Goal: Task Accomplishment & Management: Complete application form

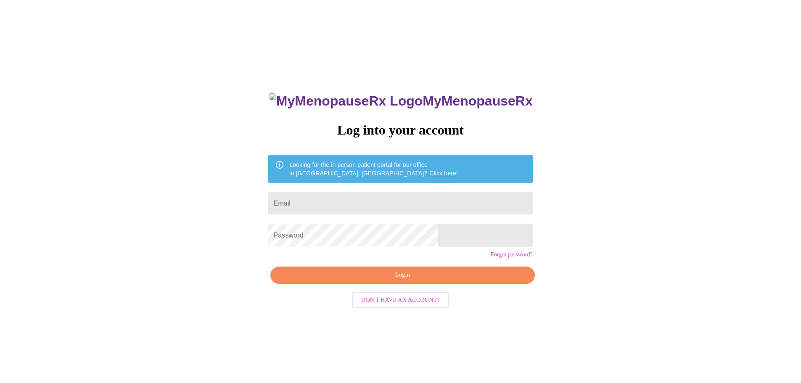
click at [376, 206] on input "Email" at bounding box center [400, 204] width 264 height 24
type input "[EMAIL_ADDRESS][DOMAIN_NAME]"
click at [411, 280] on span "Login" at bounding box center [402, 275] width 245 height 11
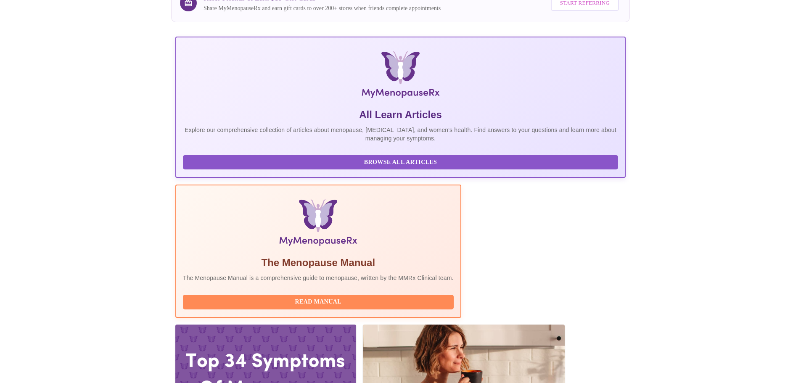
scroll to position [84, 0]
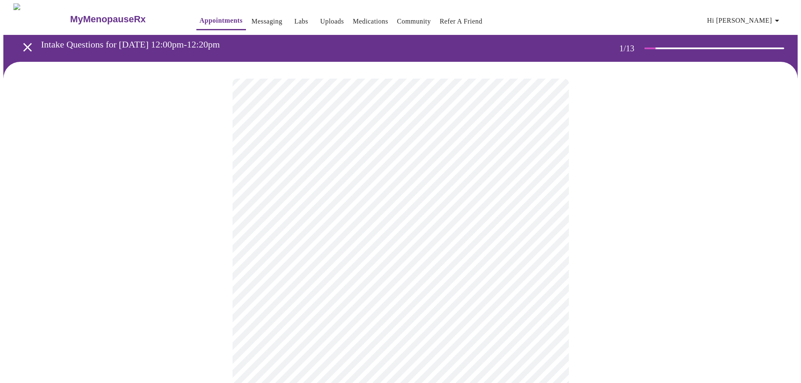
click at [414, 181] on body "MyMenopauseRx Appointments Messaging Labs Uploads Medications Community Refer a…" at bounding box center [400, 387] width 794 height 768
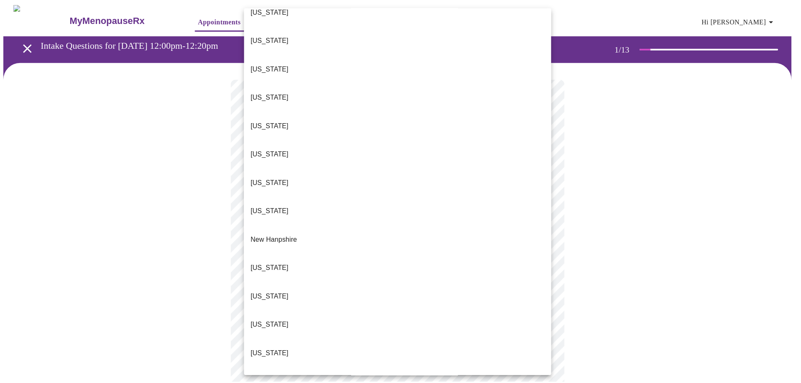
scroll to position [730, 0]
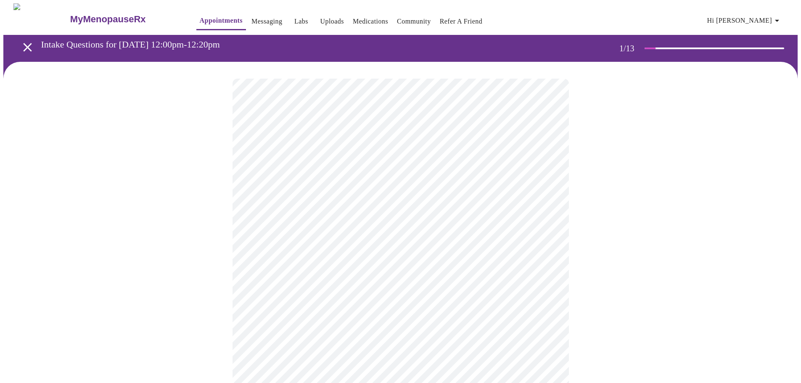
click at [348, 240] on body "MyMenopauseRx Appointments Messaging Labs Uploads Medications Community Refer a…" at bounding box center [400, 384] width 794 height 763
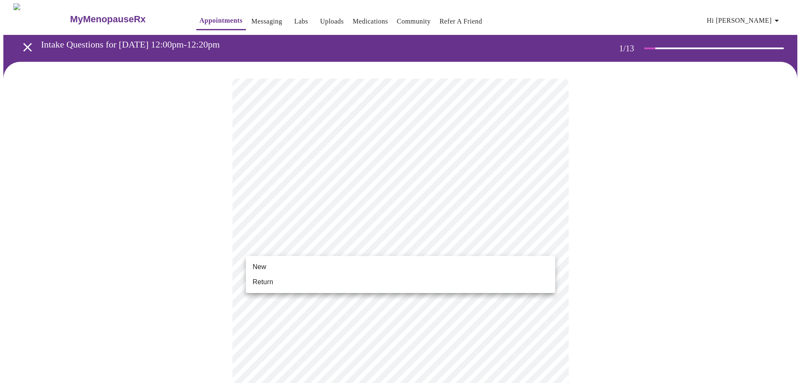
click at [338, 283] on li "Return" at bounding box center [400, 281] width 309 height 15
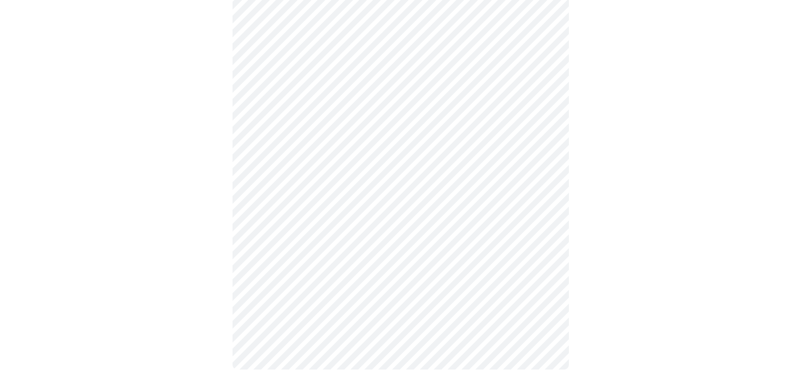
scroll to position [0, 0]
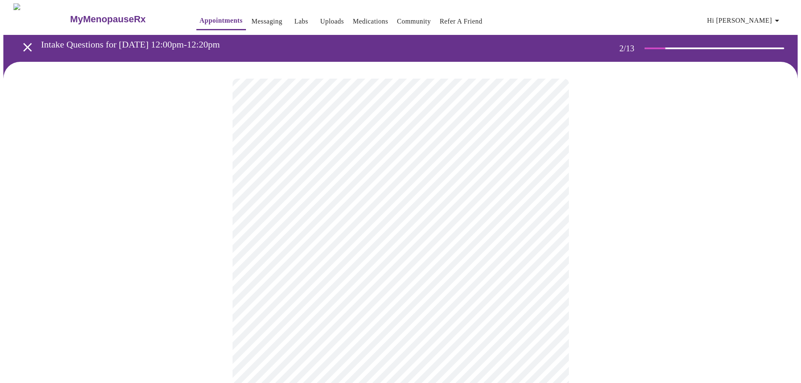
click at [475, 168] on body "MyMenopauseRx Appointments Messaging Labs Uploads Medications Community Refer a…" at bounding box center [400, 255] width 794 height 505
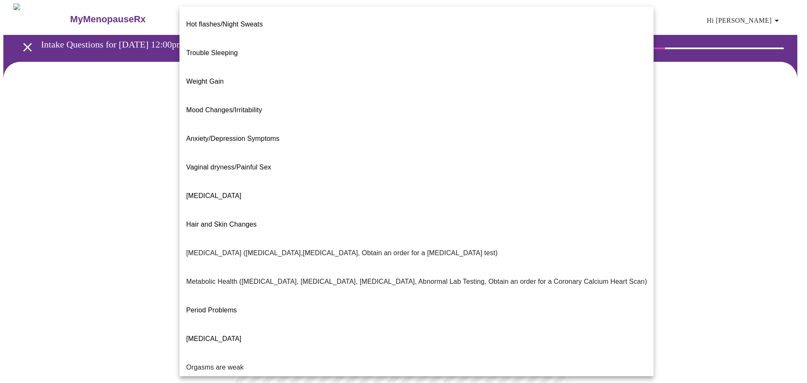
click at [473, 182] on li "[MEDICAL_DATA]" at bounding box center [416, 196] width 474 height 29
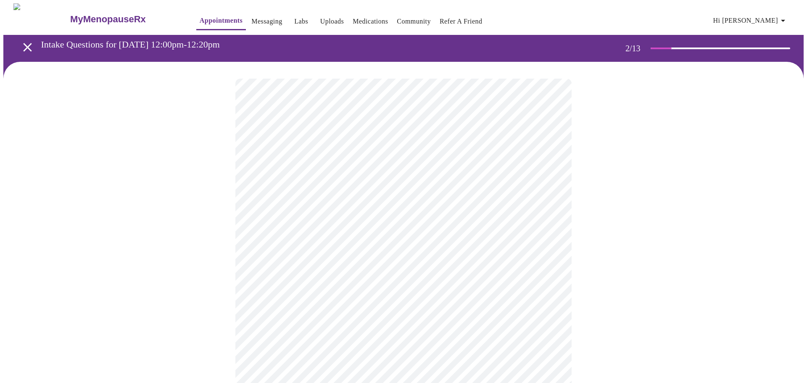
click at [459, 263] on body "MyMenopauseRx Appointments Messaging Labs Uploads Medications Community Refer a…" at bounding box center [403, 253] width 800 height 500
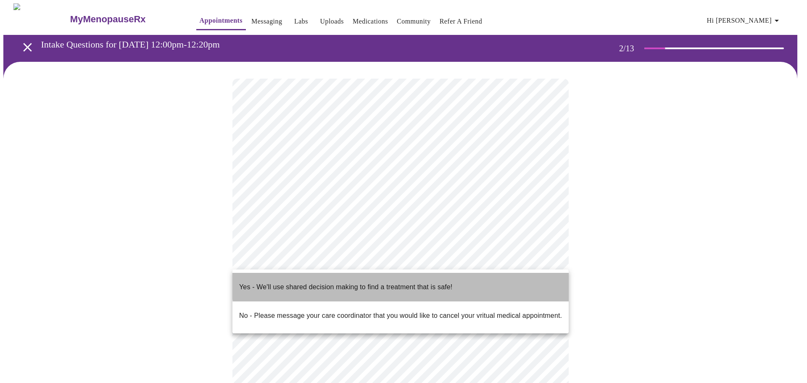
click at [461, 279] on li "Yes - We'll use shared decision making to find a treatment that is safe!" at bounding box center [400, 287] width 336 height 29
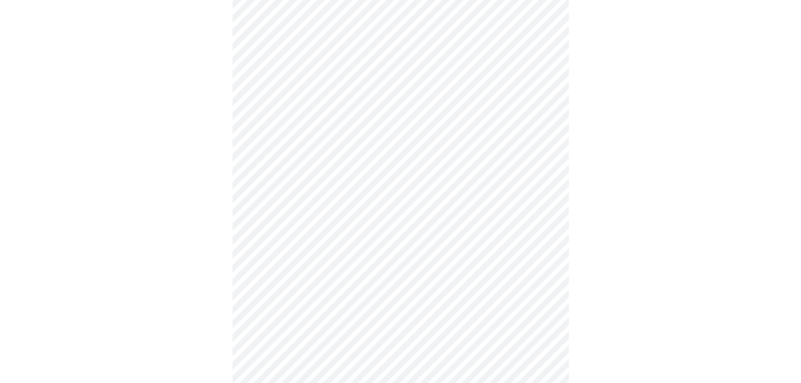
scroll to position [42, 0]
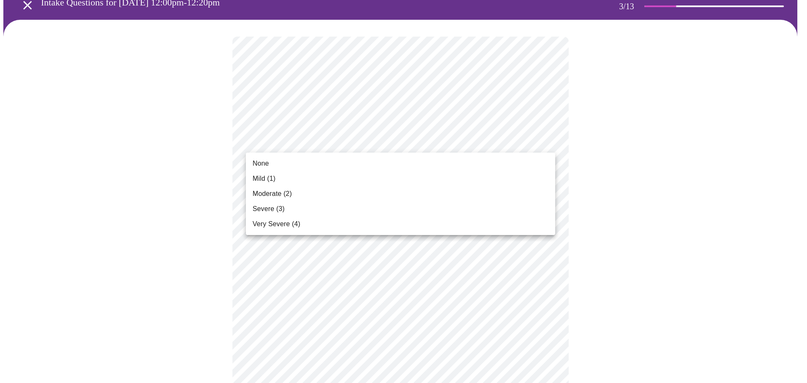
click at [423, 180] on li "Mild (1)" at bounding box center [400, 178] width 309 height 15
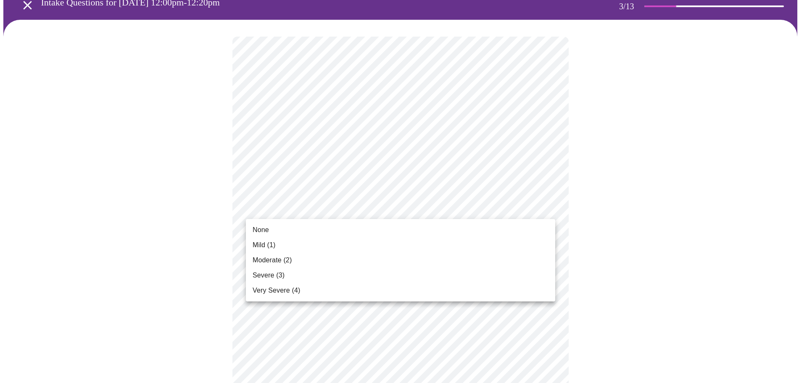
click at [421, 224] on li "None" at bounding box center [400, 229] width 309 height 15
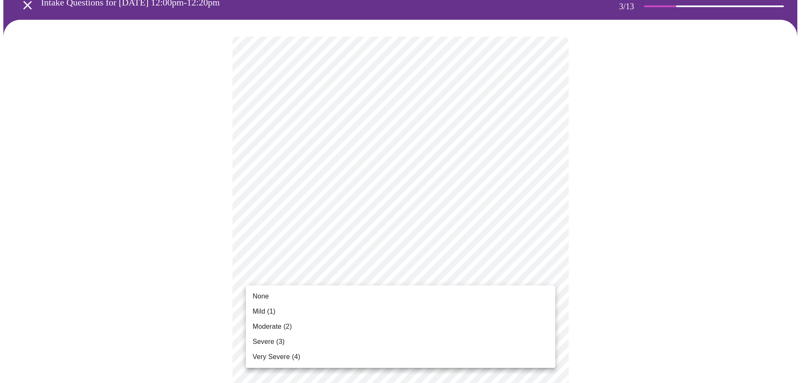
click at [421, 333] on li "Moderate (2)" at bounding box center [400, 326] width 309 height 15
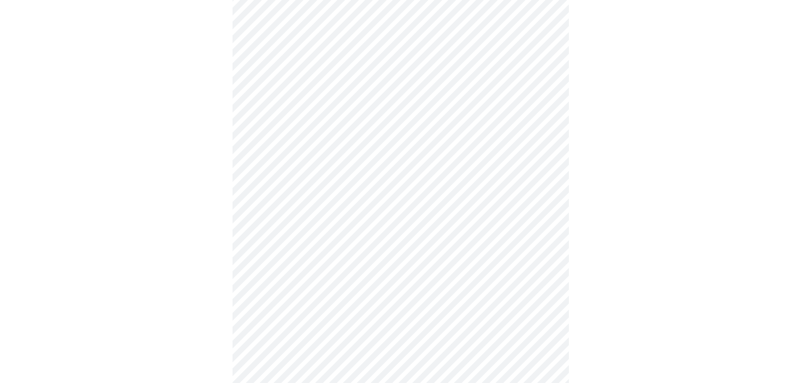
scroll to position [168, 0]
click at [448, 215] on body "MyMenopauseRx Appointments Messaging Labs Uploads Medications Community Refer a…" at bounding box center [403, 376] width 800 height 1083
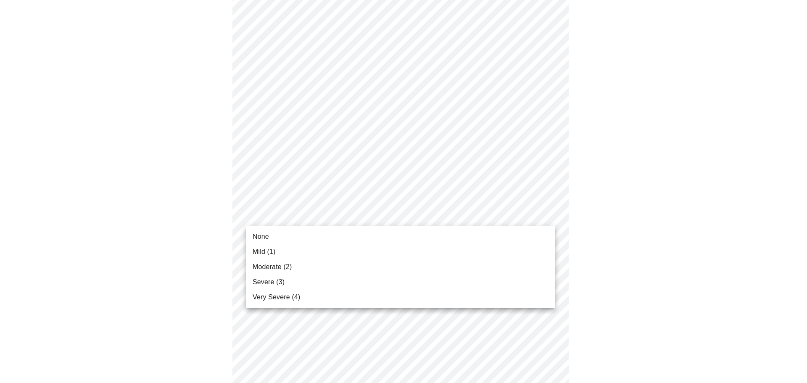
click at [432, 248] on li "Mild (1)" at bounding box center [400, 251] width 309 height 15
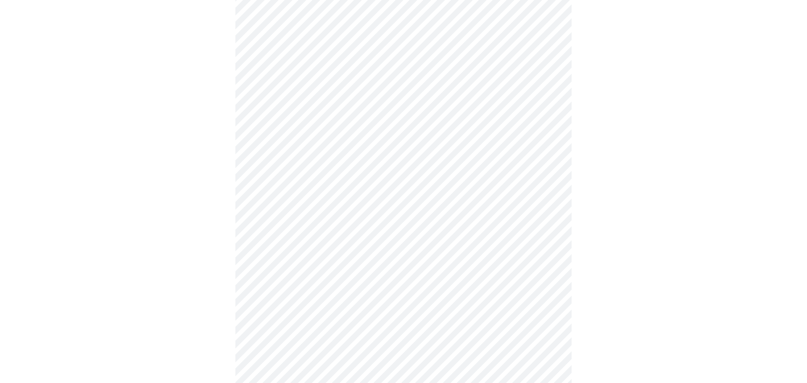
click at [440, 279] on body "MyMenopauseRx Appointments Messaging Labs Uploads Medications Community Refer a…" at bounding box center [403, 370] width 800 height 1071
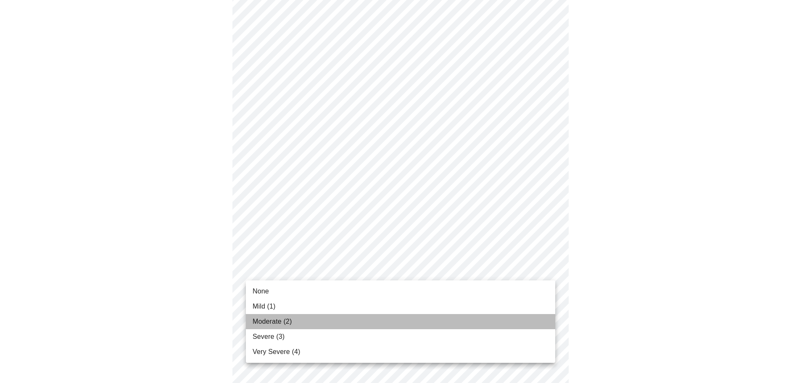
click at [427, 314] on li "Moderate (2)" at bounding box center [400, 321] width 309 height 15
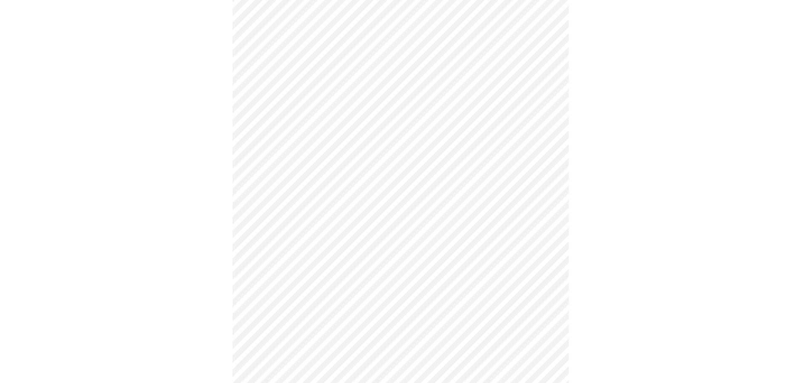
scroll to position [210, 0]
click at [451, 292] on body "MyMenopauseRx Appointments Messaging Labs Uploads Medications Community Refer a…" at bounding box center [400, 322] width 794 height 1059
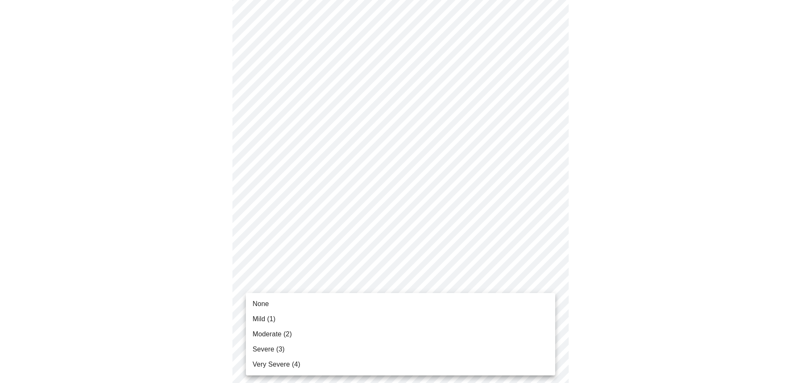
click at [435, 318] on li "Mild (1)" at bounding box center [400, 318] width 309 height 15
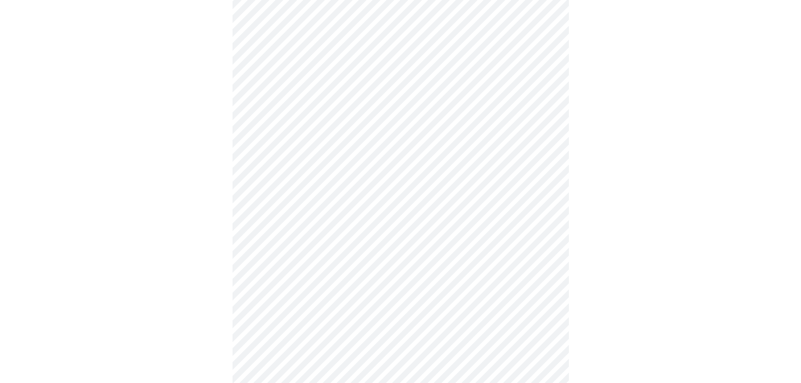
scroll to position [294, 0]
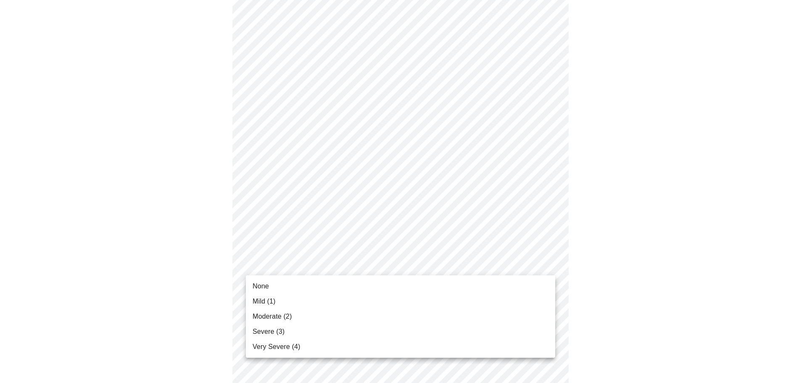
click at [455, 264] on body "MyMenopauseRx Appointments Messaging Labs Uploads Medications Community Refer a…" at bounding box center [403, 232] width 800 height 1047
click at [434, 330] on li "Severe (3)" at bounding box center [400, 331] width 309 height 15
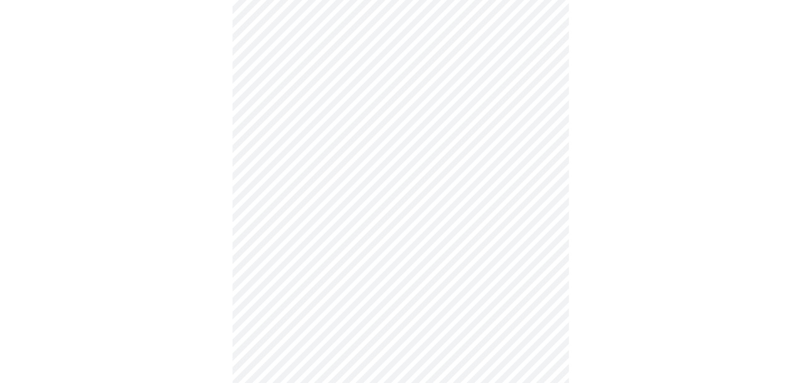
scroll to position [378, 0]
click at [443, 254] on body "MyMenopauseRx Appointments Messaging Labs Uploads Medications Community Refer a…" at bounding box center [403, 143] width 800 height 1036
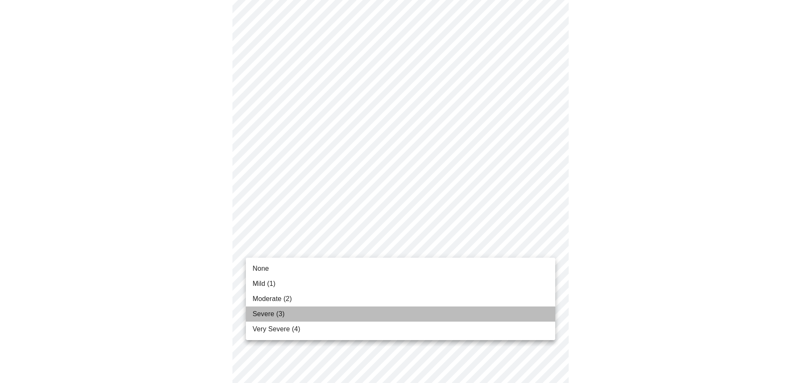
click at [430, 317] on li "Severe (3)" at bounding box center [400, 313] width 309 height 15
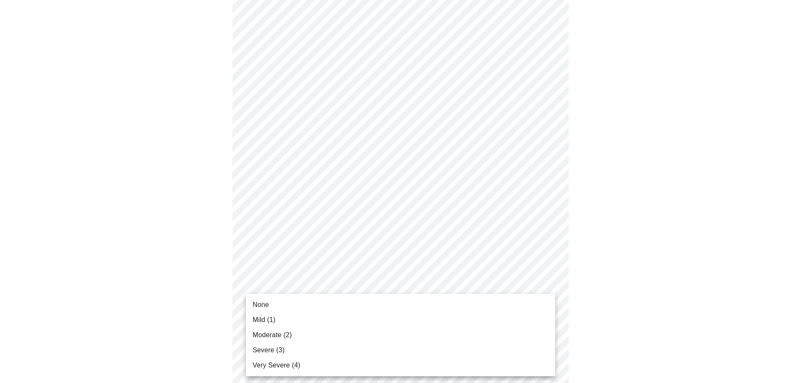
click at [465, 309] on body "MyMenopauseRx Appointments Messaging Labs Uploads Medications Community Refer a…" at bounding box center [403, 137] width 800 height 1024
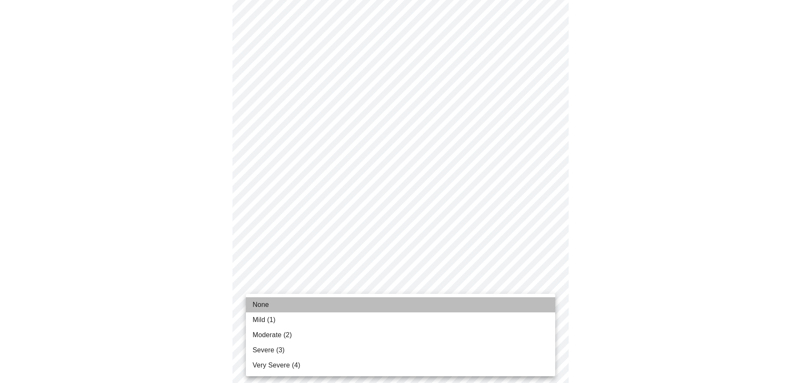
click at [453, 305] on li "None" at bounding box center [400, 304] width 309 height 15
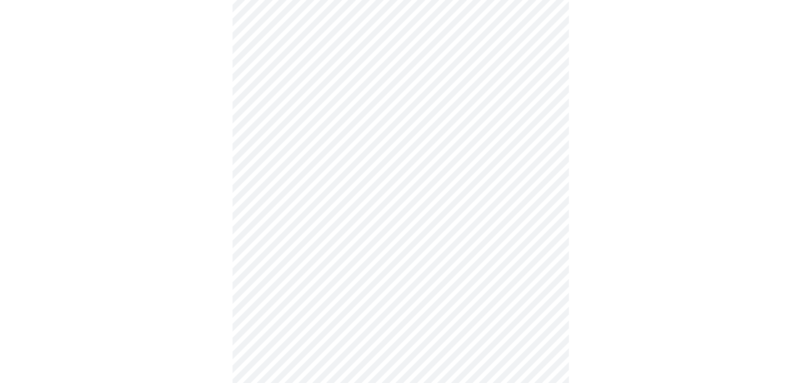
scroll to position [504, 0]
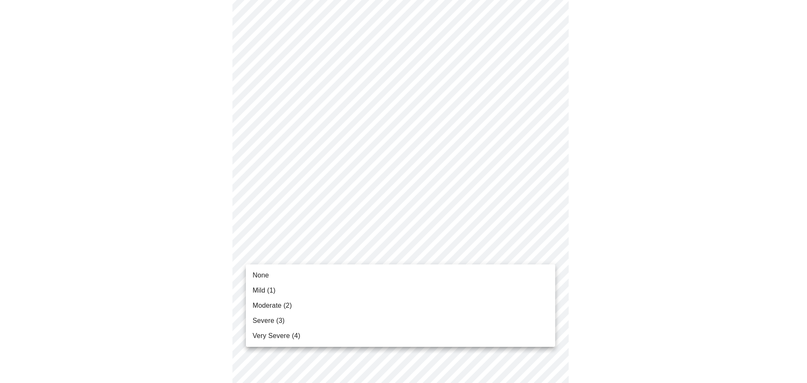
click at [407, 258] on body "MyMenopauseRx Appointments Messaging Labs Uploads Medications Community Refer a…" at bounding box center [403, 5] width 800 height 1012
click at [402, 327] on li "Severe (3)" at bounding box center [400, 320] width 309 height 15
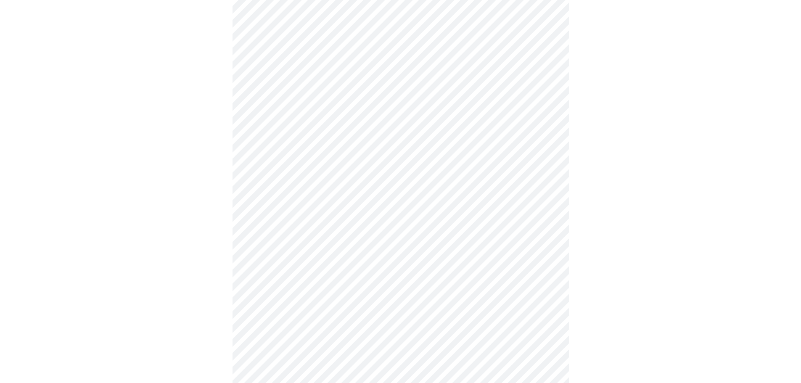
scroll to position [588, 0]
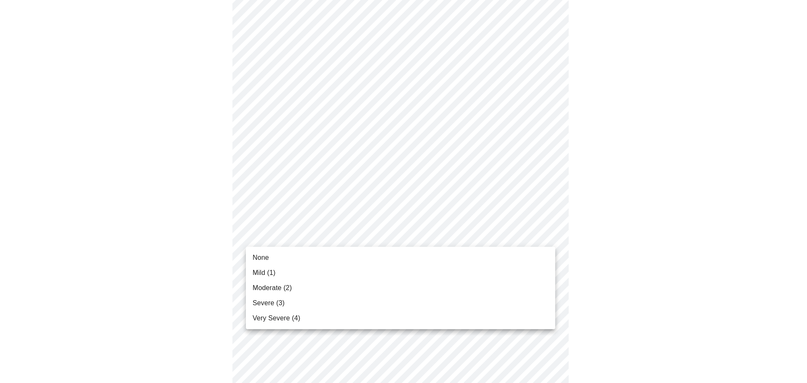
click at [415, 291] on li "Moderate (2)" at bounding box center [400, 287] width 309 height 15
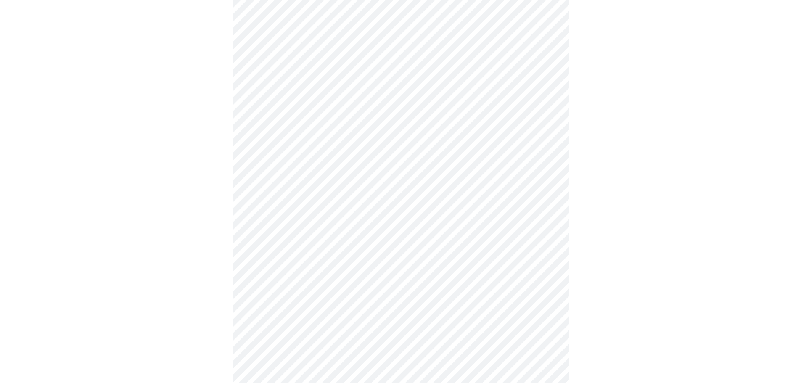
scroll to position [294, 0]
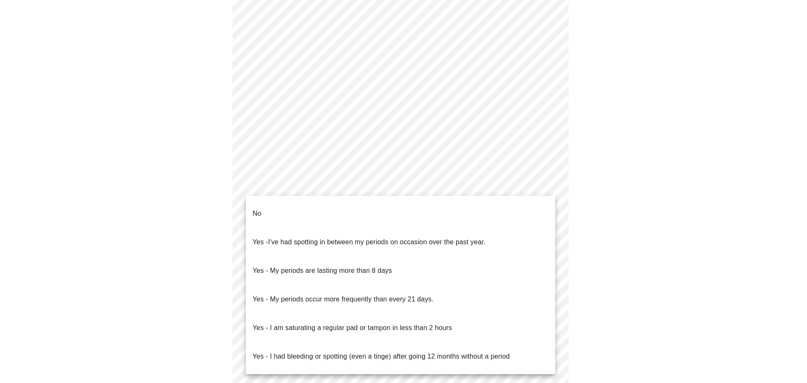
click at [446, 191] on body "MyMenopauseRx Appointments Messaging Labs Uploads Medications Community Refer a…" at bounding box center [403, 107] width 800 height 796
click at [382, 212] on li "No" at bounding box center [400, 213] width 309 height 29
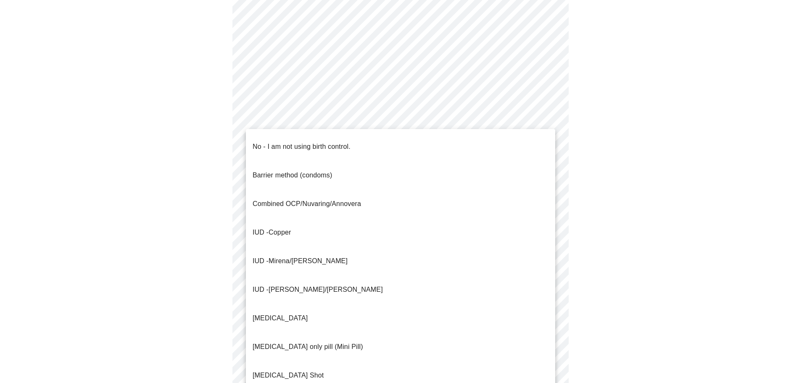
click at [411, 253] on body "MyMenopauseRx Appointments Messaging Labs Uploads Medications Community Refer a…" at bounding box center [403, 104] width 800 height 791
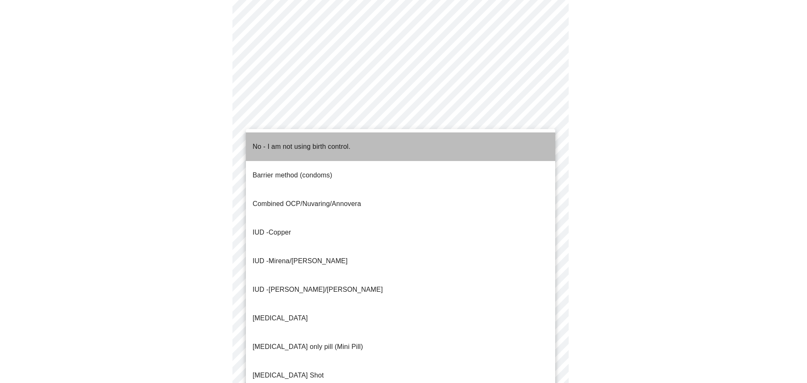
click at [366, 147] on li "No - I am not using birth control." at bounding box center [400, 146] width 309 height 29
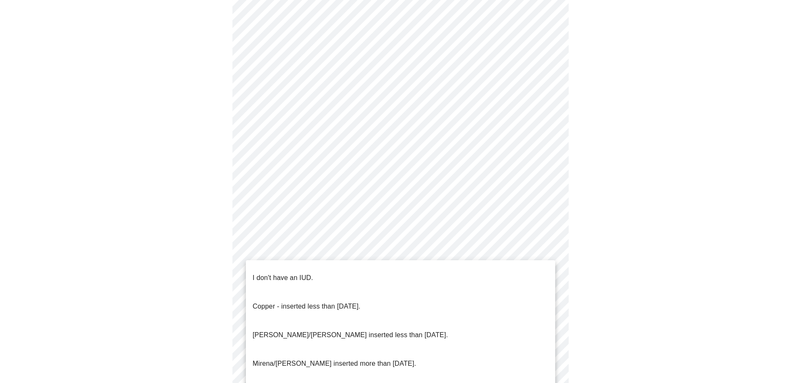
click at [370, 300] on body "MyMenopauseRx Appointments Messaging Labs Uploads Medications Community Refer a…" at bounding box center [403, 102] width 800 height 786
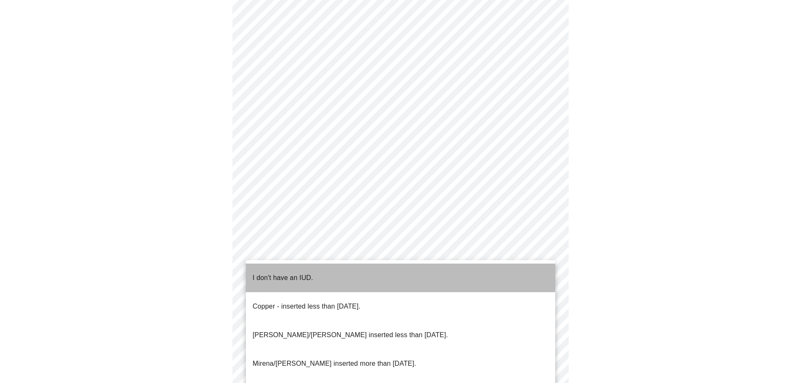
click at [382, 271] on li "I don't have an IUD." at bounding box center [400, 278] width 309 height 29
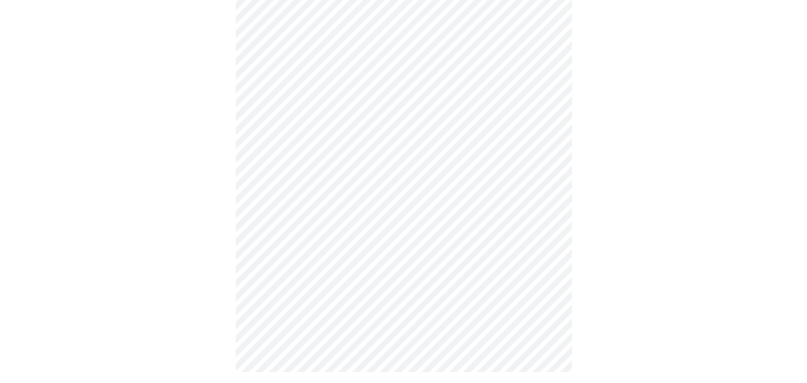
scroll to position [398, 0]
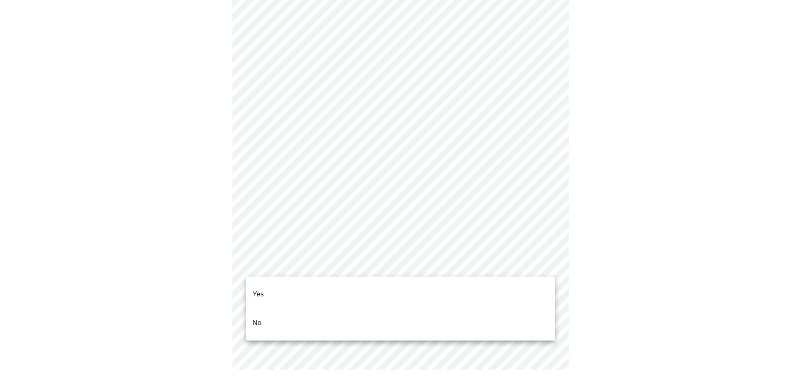
drag, startPoint x: 366, startPoint y: 316, endPoint x: 430, endPoint y: 330, distance: 66.1
click at [366, 317] on li "No" at bounding box center [400, 322] width 309 height 29
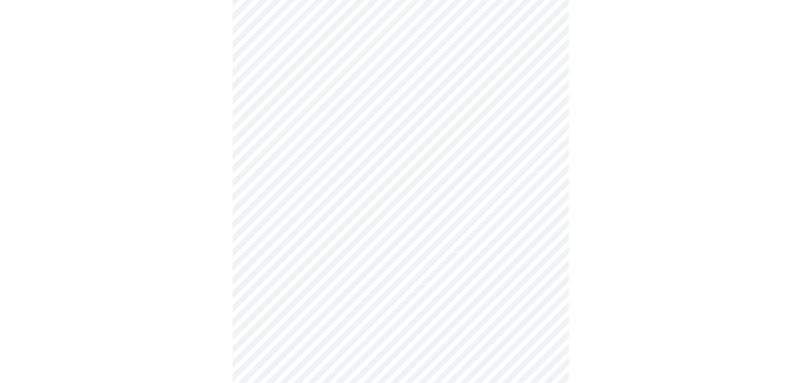
scroll to position [168, 0]
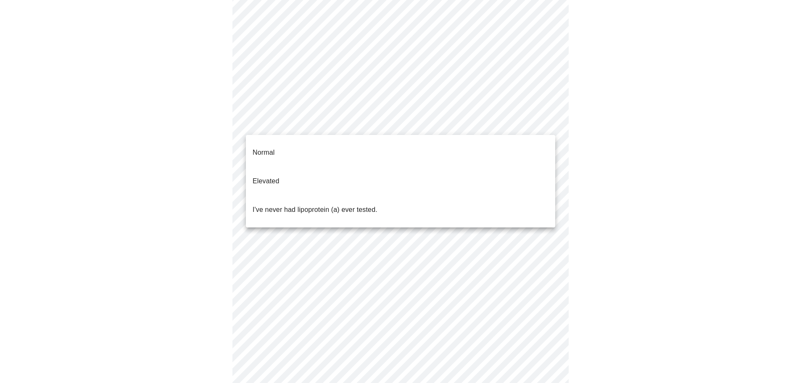
click at [475, 127] on body "MyMenopauseRx Appointments Messaging Labs Uploads Medications Community Refer a…" at bounding box center [403, 145] width 800 height 621
click at [468, 145] on li "Normal" at bounding box center [400, 152] width 309 height 29
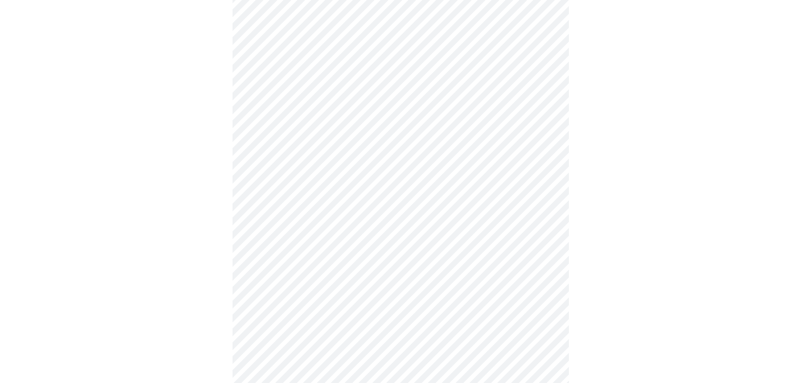
scroll to position [2185, 0]
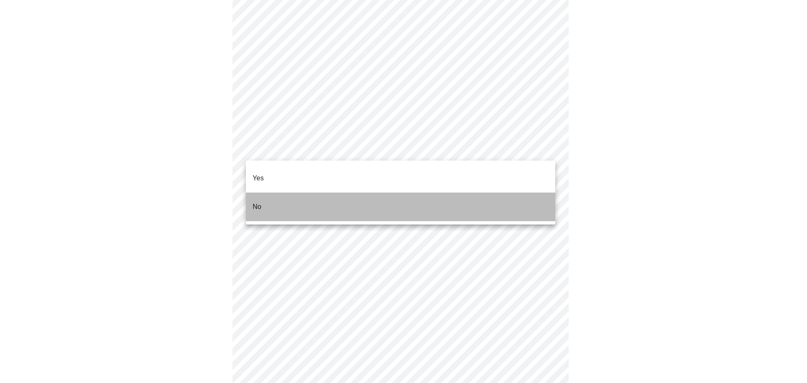
click at [416, 200] on li "No" at bounding box center [400, 206] width 309 height 29
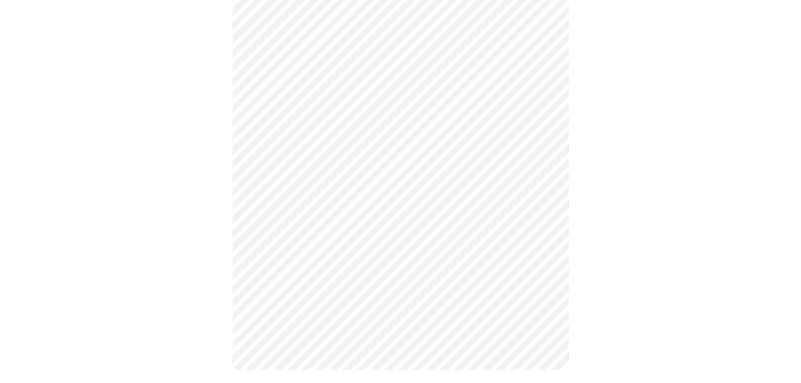
scroll to position [390, 0]
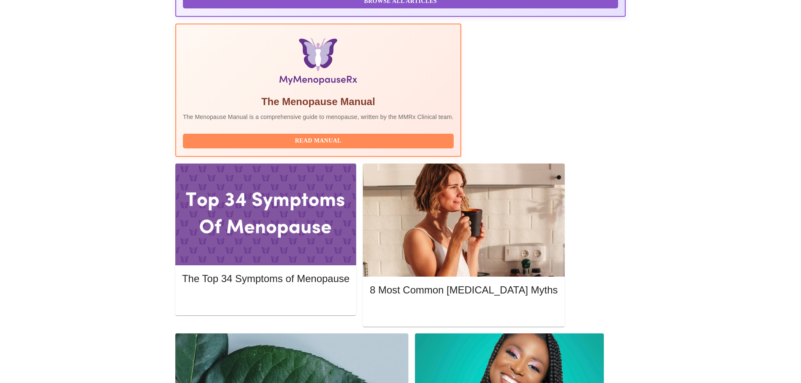
scroll to position [252, 0]
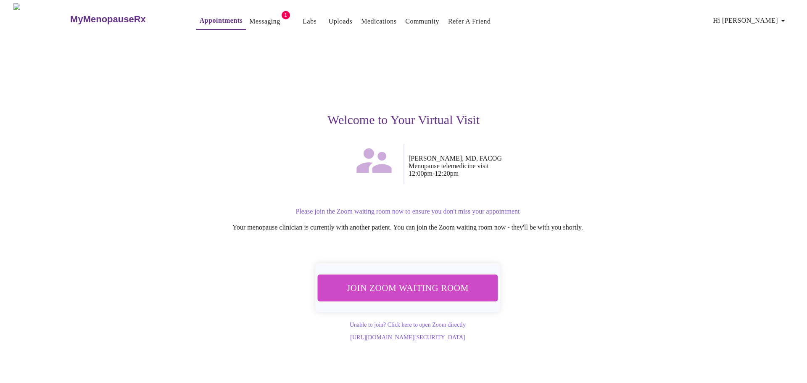
click at [424, 292] on span "Join Zoom Waiting Room" at bounding box center [408, 288] width 158 height 16
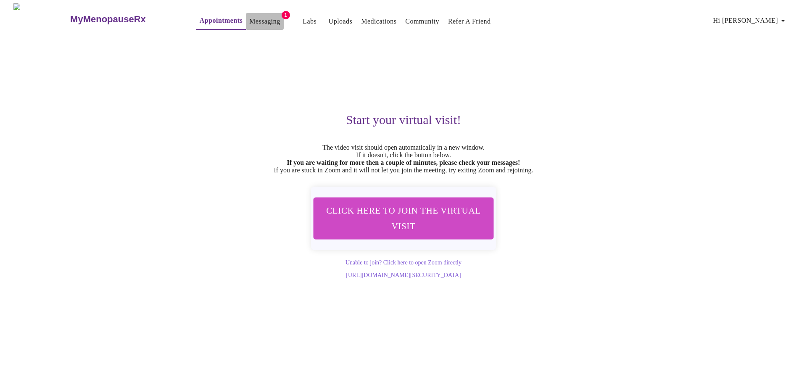
click at [250, 16] on link "Messaging" at bounding box center [264, 22] width 31 height 12
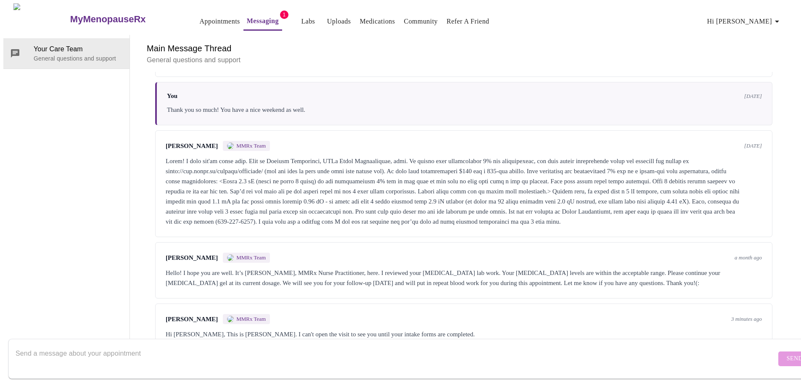
scroll to position [251, 0]
click at [664, 345] on textarea "Send a message about your appointment" at bounding box center [396, 358] width 760 height 27
click at [304, 345] on textarea "Send a message about your appointment" at bounding box center [396, 358] width 760 height 27
click at [247, 15] on link "Messaging" at bounding box center [263, 21] width 32 height 12
